Goal: Information Seeking & Learning: Learn about a topic

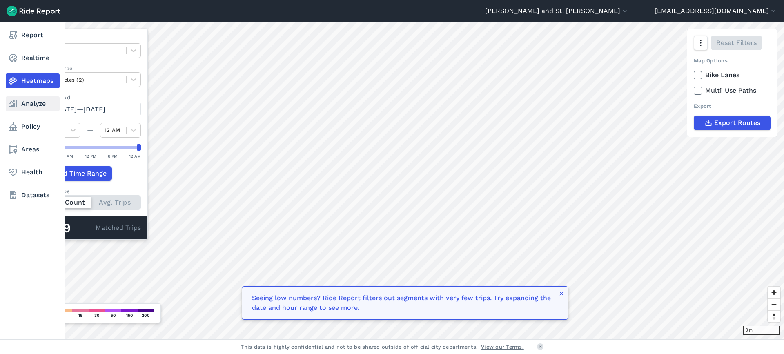
click at [26, 104] on link "Analyze" at bounding box center [33, 103] width 54 height 15
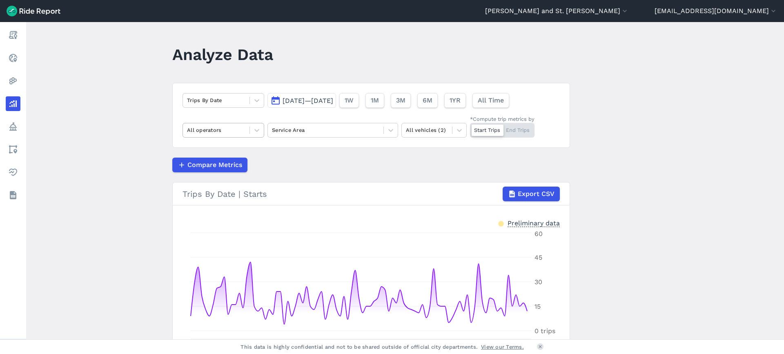
click at [250, 134] on div at bounding box center [257, 130] width 14 height 14
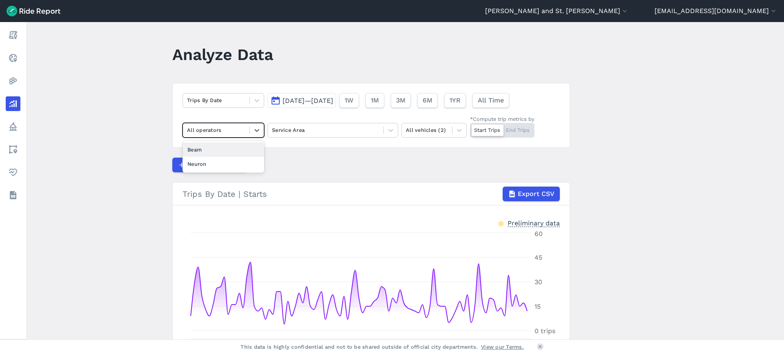
click at [222, 151] on div "Beam" at bounding box center [224, 150] width 82 height 14
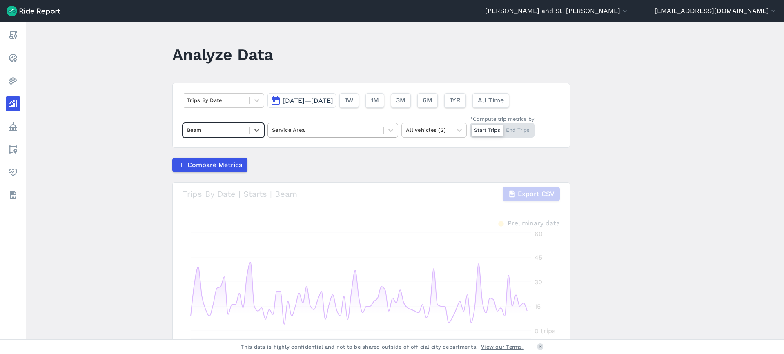
click at [319, 130] on div at bounding box center [325, 129] width 107 height 9
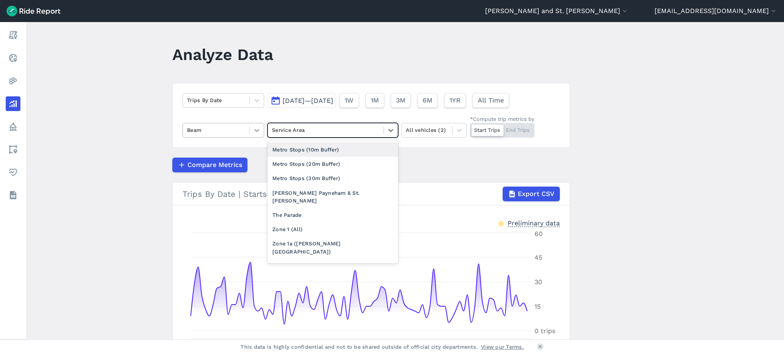
click at [259, 130] on icon at bounding box center [257, 130] width 8 height 8
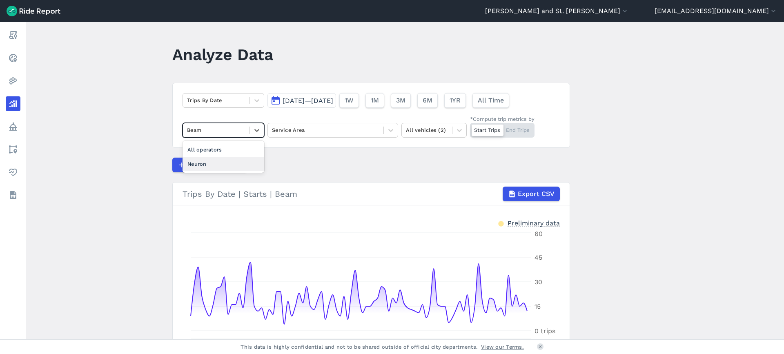
click at [221, 165] on div "Neuron" at bounding box center [224, 164] width 82 height 14
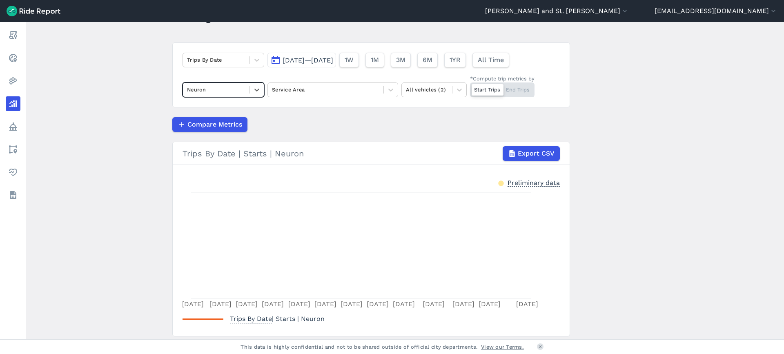
scroll to position [26, 0]
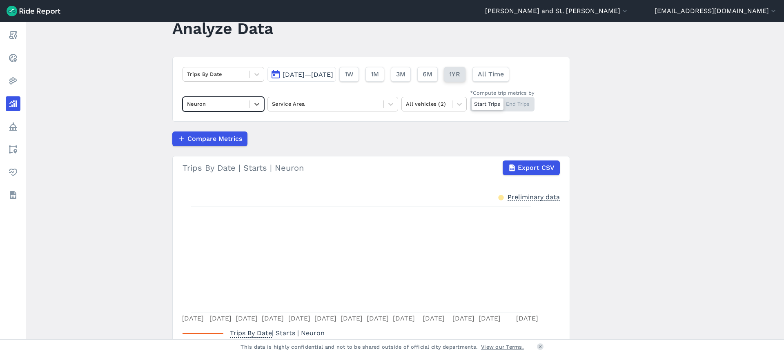
click at [460, 76] on span "1YR" at bounding box center [454, 74] width 11 height 10
click at [504, 73] on span "All Time" at bounding box center [490, 74] width 26 height 10
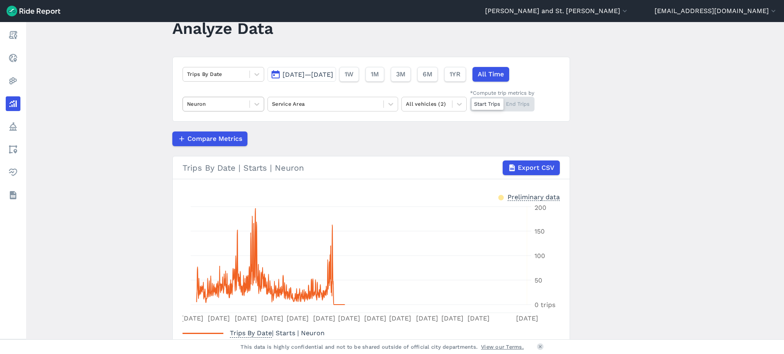
click at [229, 106] on div at bounding box center [216, 103] width 58 height 9
click at [234, 134] on div "Beam" at bounding box center [224, 138] width 82 height 14
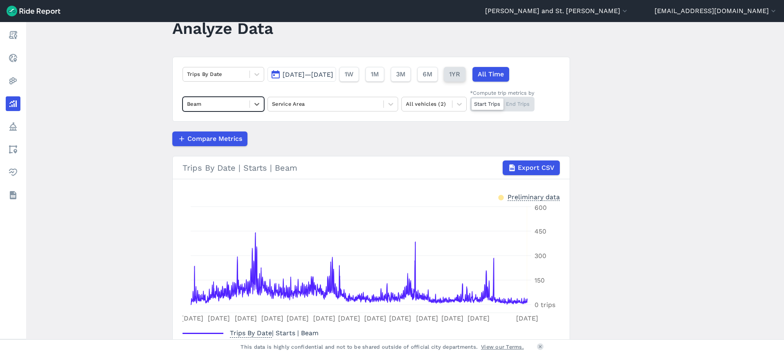
click at [460, 76] on span "1YR" at bounding box center [454, 74] width 11 height 10
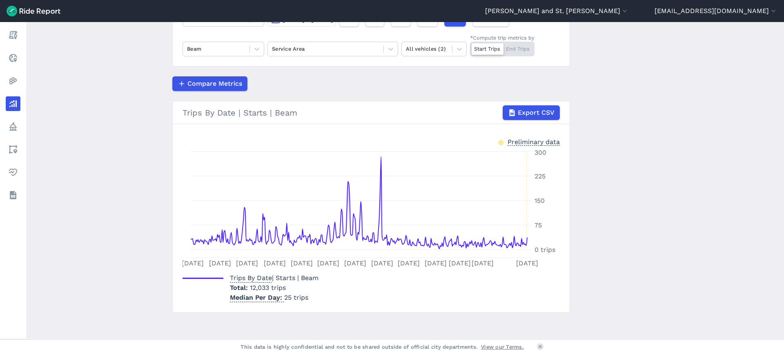
scroll to position [84, 0]
